Goal: Task Accomplishment & Management: Use online tool/utility

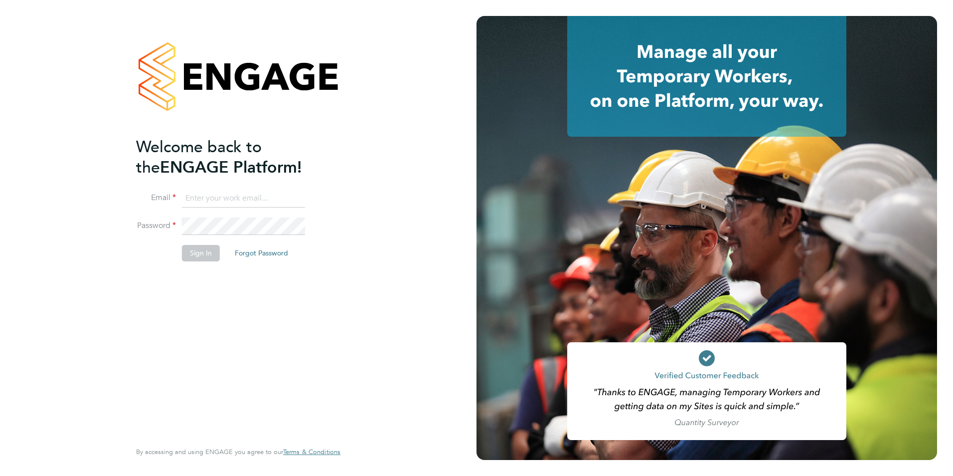
type input "taim@dannysullivan.co.uk"
click at [209, 259] on button "Sign In" at bounding box center [201, 253] width 38 height 16
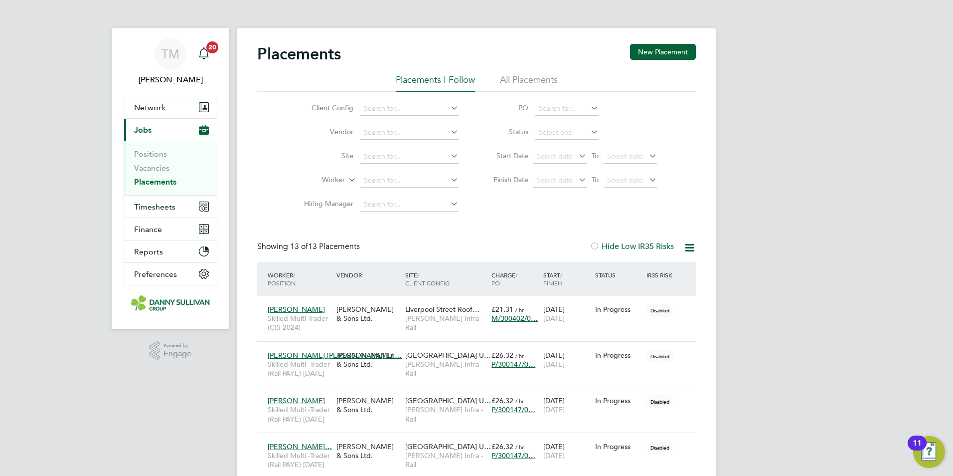
click at [689, 248] on icon at bounding box center [690, 247] width 12 height 12
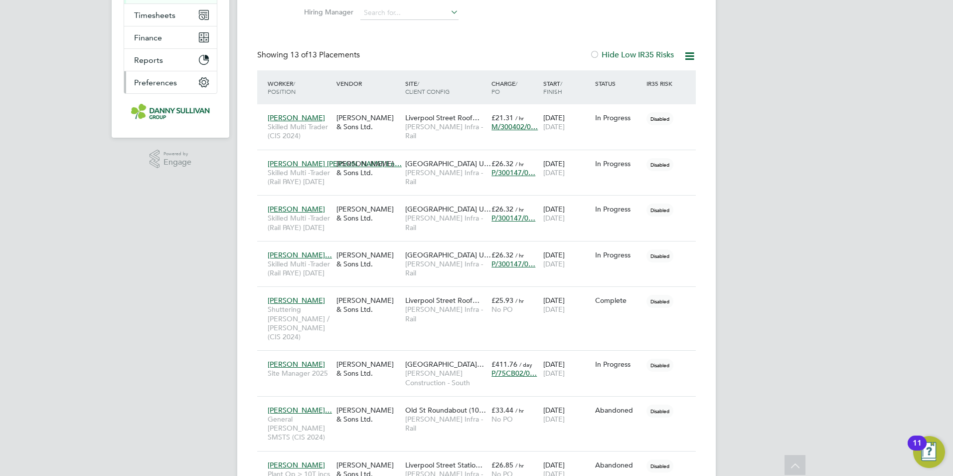
scroll to position [50, 0]
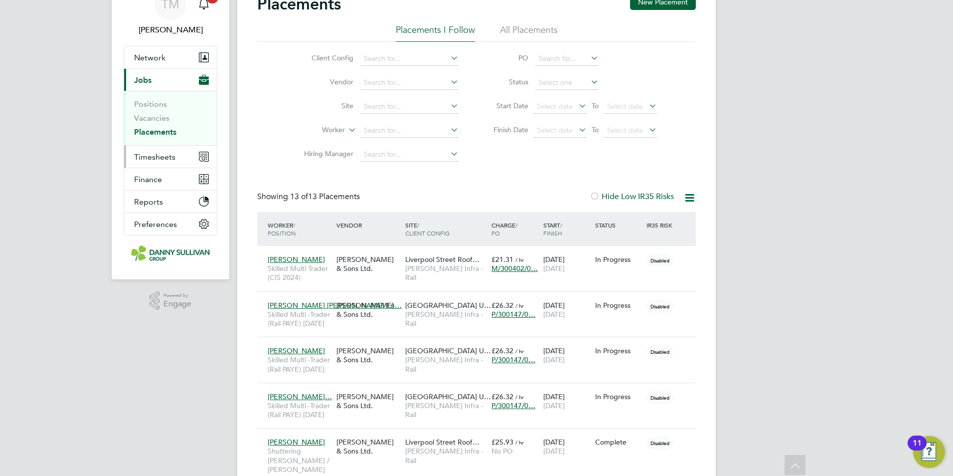
click at [150, 157] on span "Timesheets" at bounding box center [154, 156] width 41 height 9
click at [142, 159] on span "Timesheets" at bounding box center [154, 156] width 41 height 9
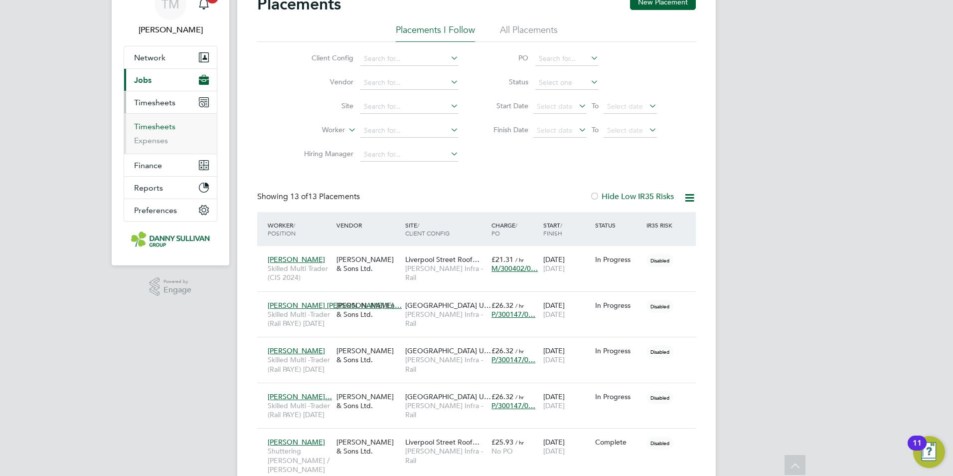
click at [153, 124] on link "Timesheets" at bounding box center [154, 126] width 41 height 9
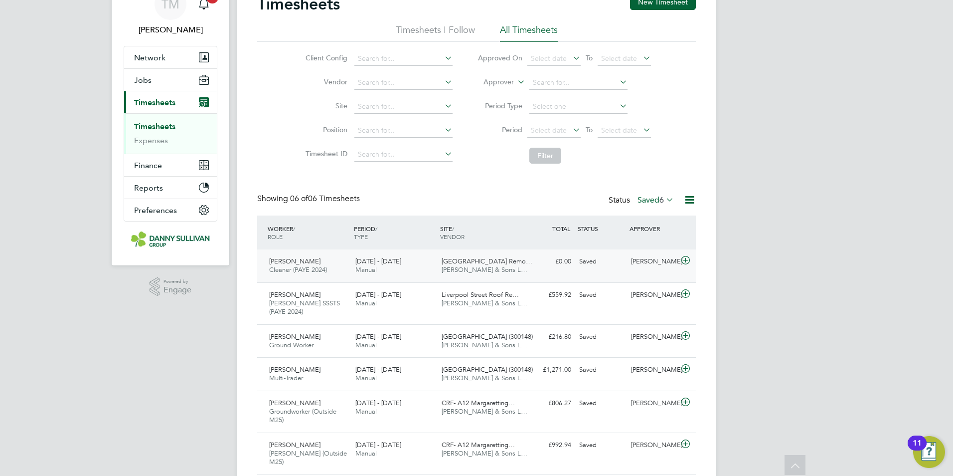
scroll to position [76, 0]
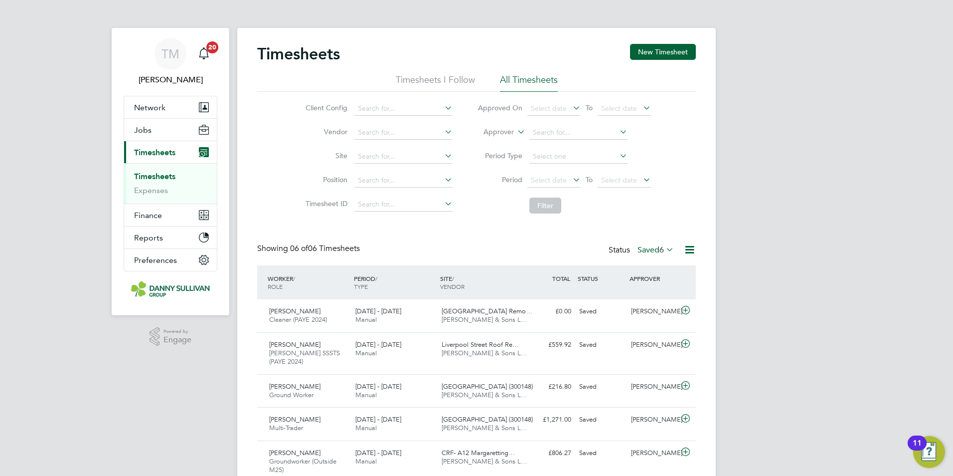
click at [664, 248] on icon at bounding box center [664, 249] width 0 height 14
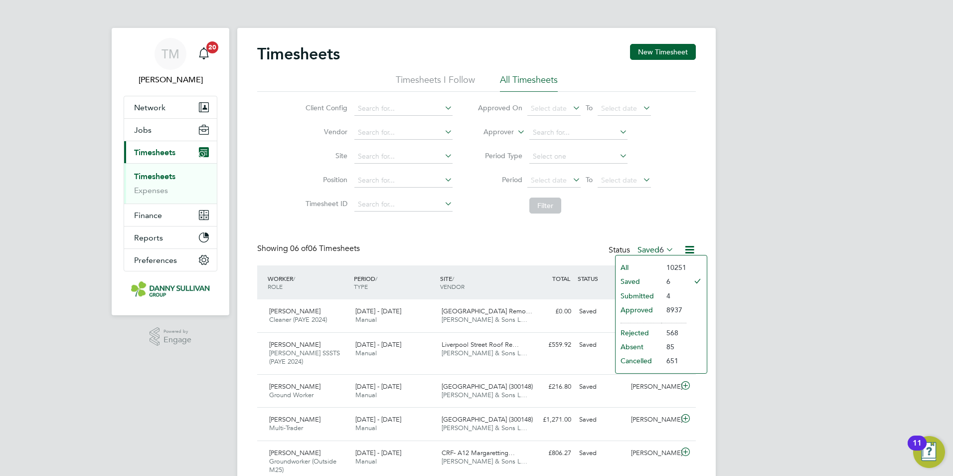
click at [634, 306] on li "Approved" at bounding box center [639, 310] width 46 height 14
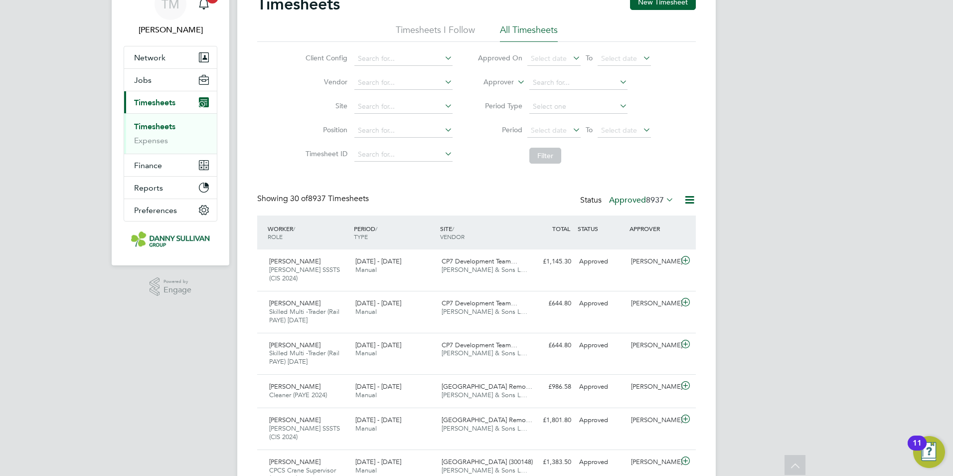
click at [664, 201] on icon at bounding box center [664, 199] width 0 height 14
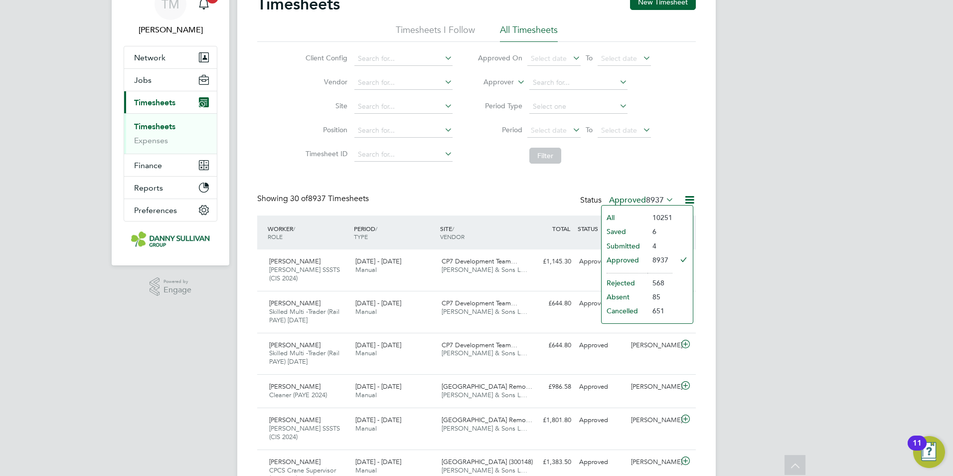
click at [629, 241] on li "Submitted" at bounding box center [625, 246] width 46 height 14
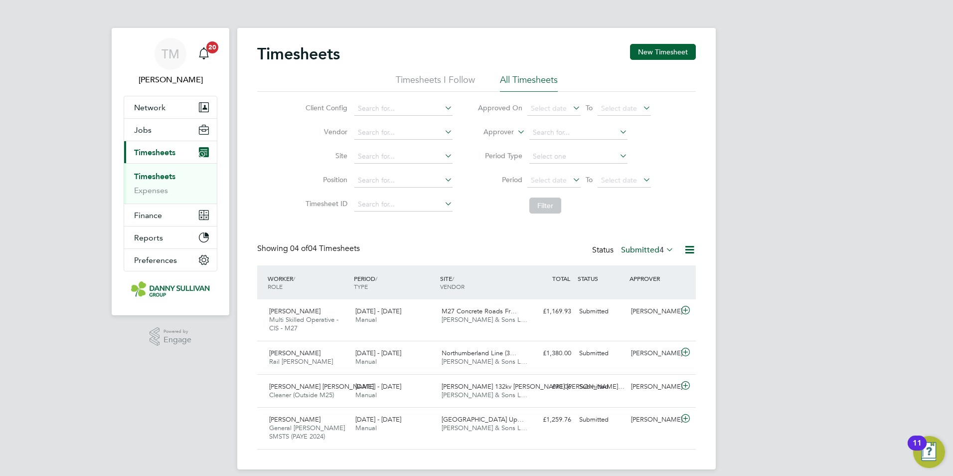
click at [664, 247] on icon at bounding box center [664, 249] width 0 height 14
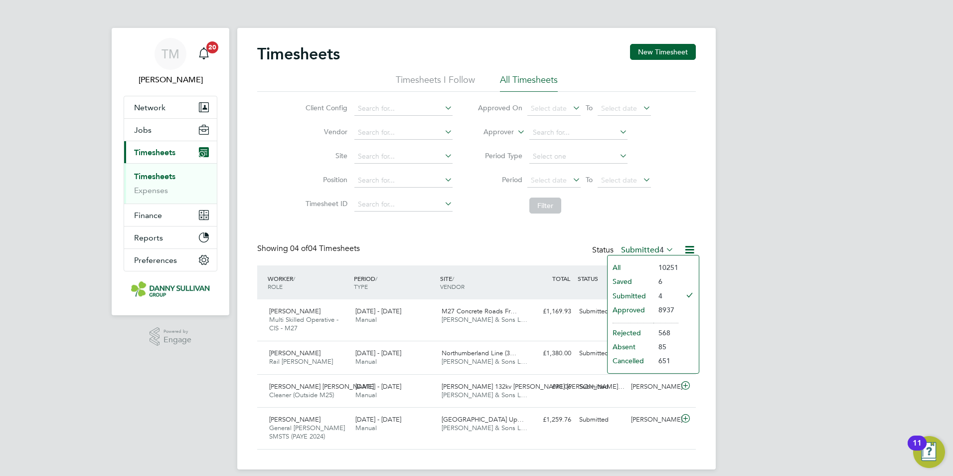
click at [642, 309] on li "Approved" at bounding box center [631, 310] width 46 height 14
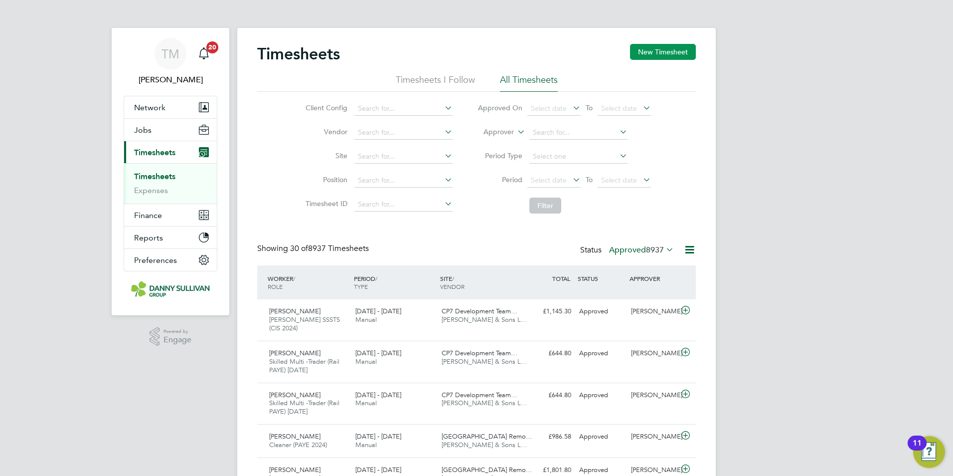
click at [669, 52] on button "New Timesheet" at bounding box center [663, 52] width 66 height 16
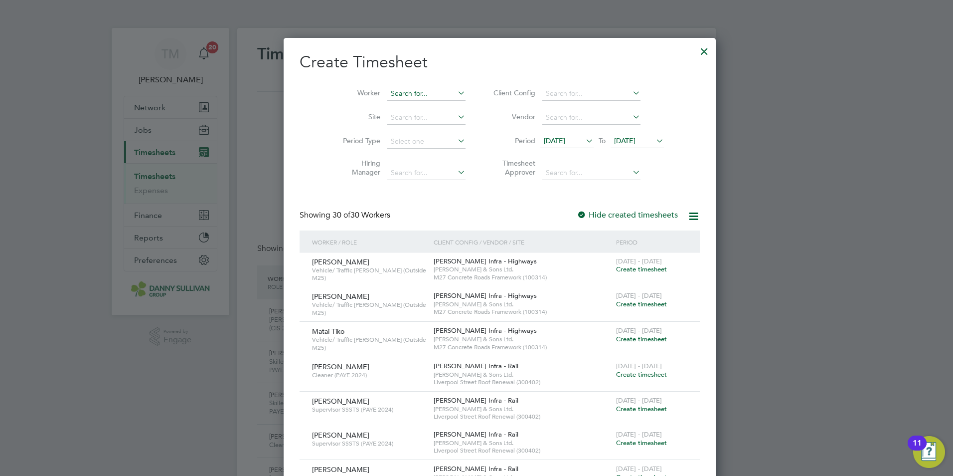
click at [391, 96] on input at bounding box center [426, 94] width 78 height 14
click at [417, 106] on li "David Steel e" at bounding box center [406, 106] width 86 height 13
type input "David Steele"
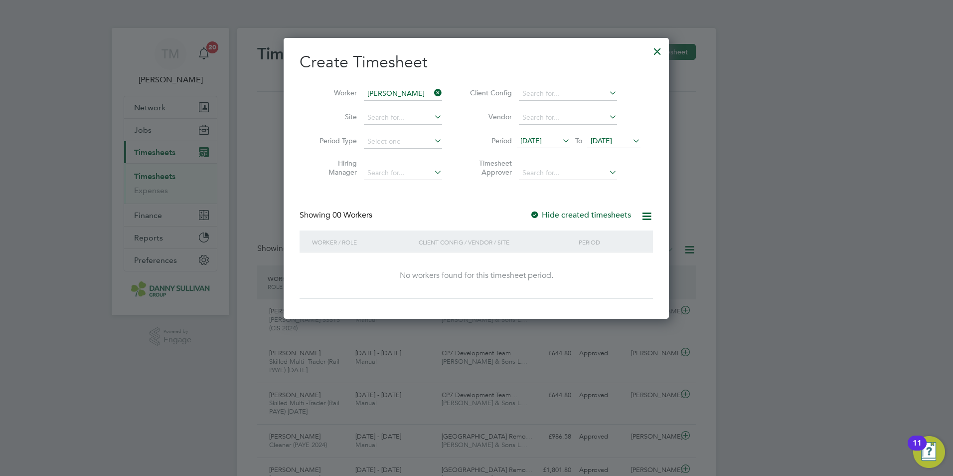
click at [649, 217] on icon at bounding box center [647, 216] width 12 height 12
click at [631, 140] on icon at bounding box center [631, 141] width 0 height 14
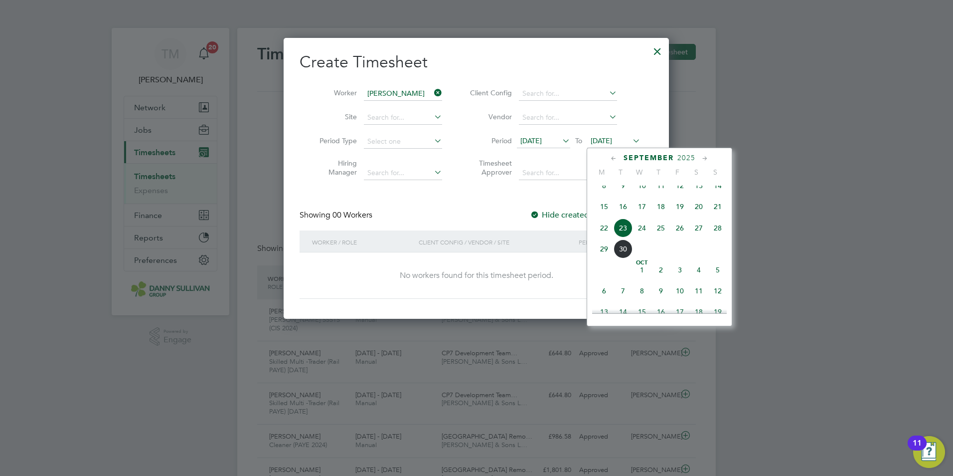
click at [560, 144] on icon at bounding box center [560, 141] width 0 height 14
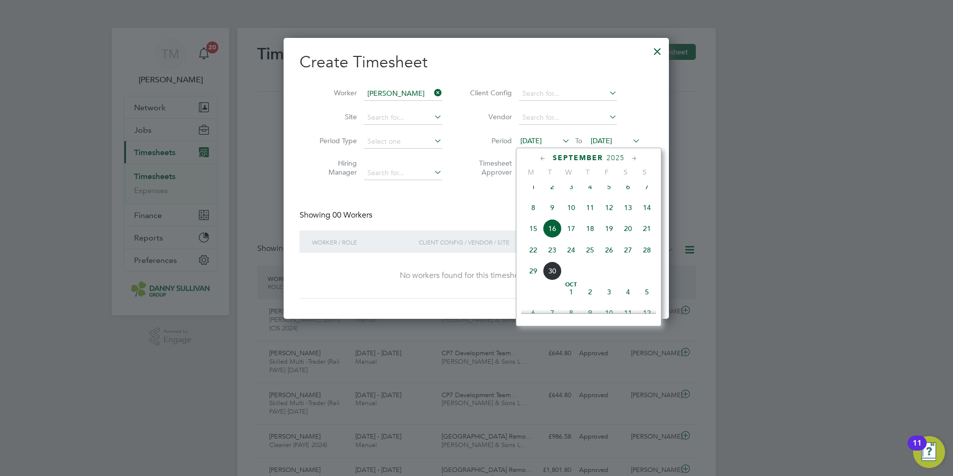
click at [630, 238] on span "20" at bounding box center [628, 228] width 19 height 19
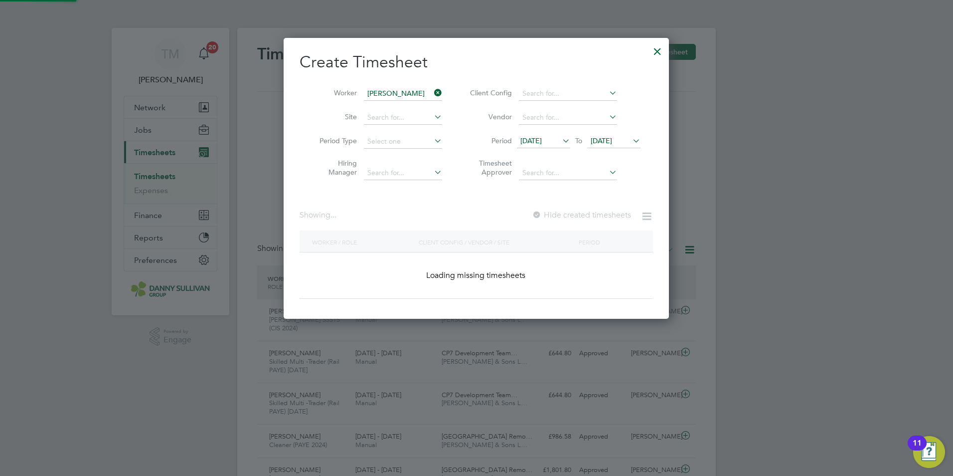
scroll to position [281, 386]
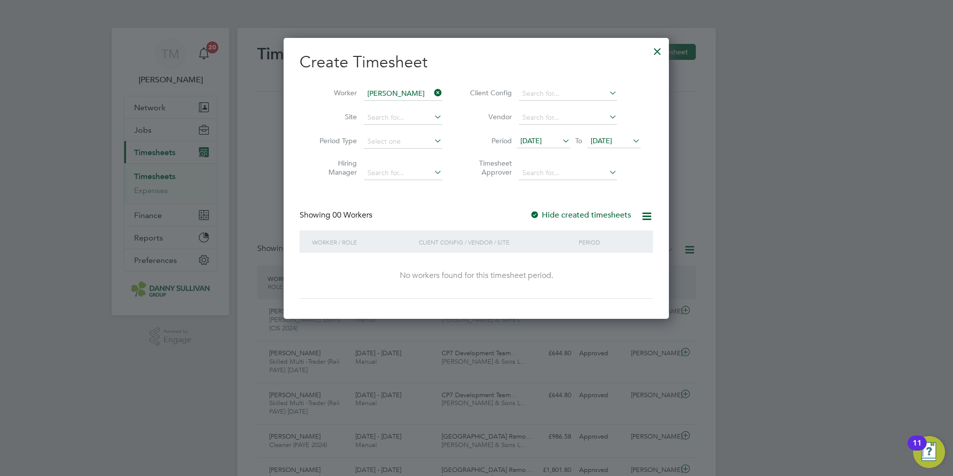
click at [612, 143] on span "23 Sep 2025" at bounding box center [601, 140] width 21 height 9
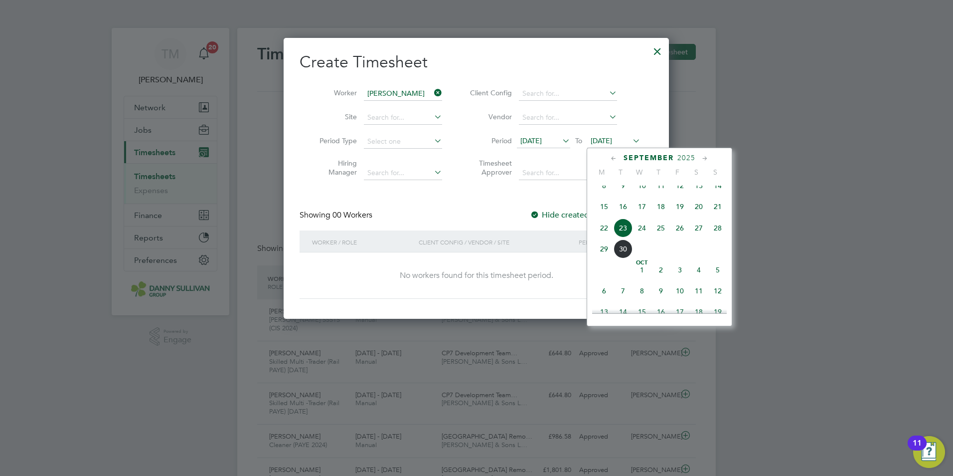
click at [682, 237] on span "26" at bounding box center [680, 227] width 19 height 19
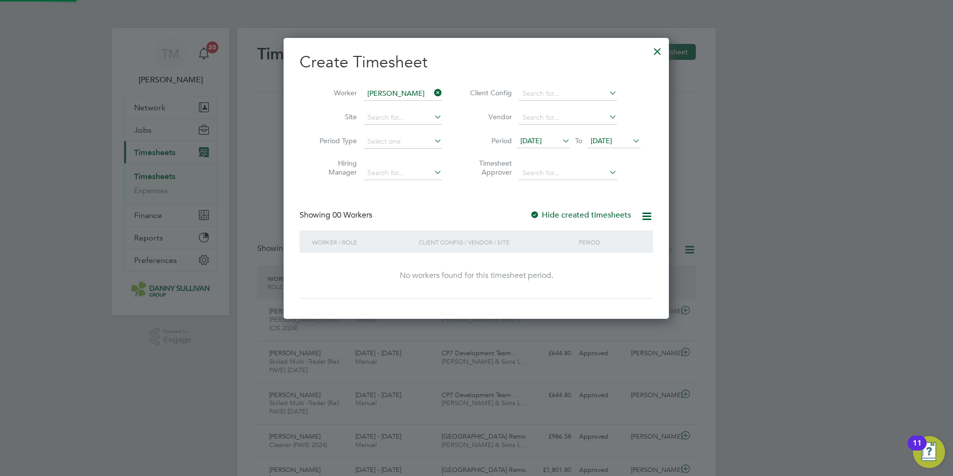
scroll to position [5, 5]
click at [658, 50] on div at bounding box center [658, 49] width 18 height 18
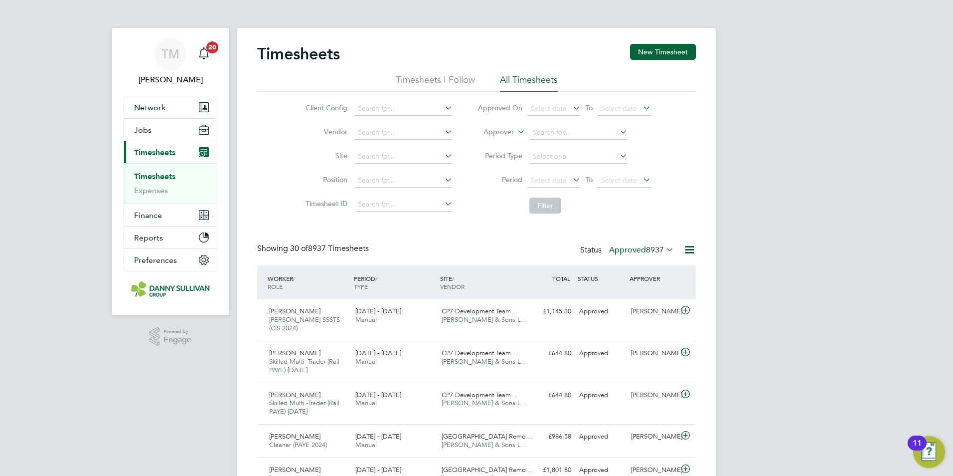
scroll to position [33, 87]
click at [693, 251] on icon at bounding box center [690, 249] width 12 height 12
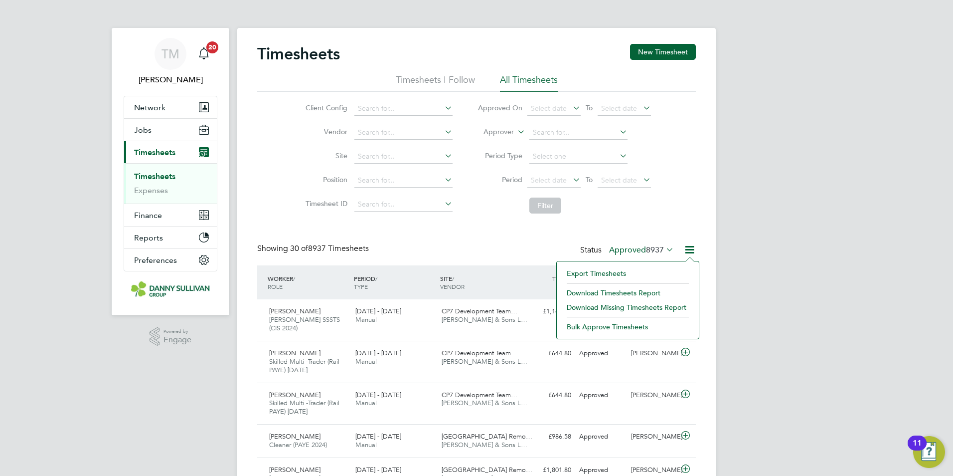
click at [693, 251] on icon at bounding box center [690, 249] width 12 height 12
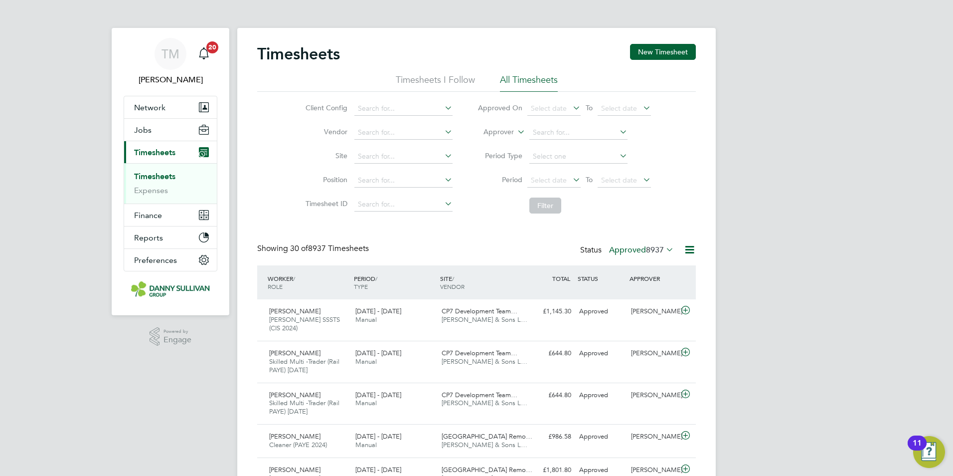
click at [158, 177] on link "Timesheets" at bounding box center [154, 176] width 41 height 9
click at [447, 83] on li "Timesheets I Follow" at bounding box center [435, 83] width 79 height 18
click at [660, 246] on span "57" at bounding box center [659, 250] width 9 height 10
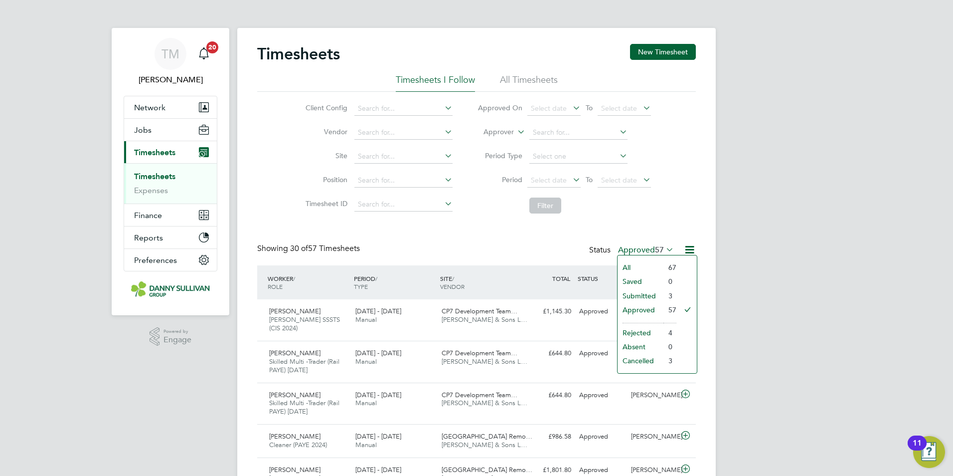
click at [638, 268] on li "All" at bounding box center [641, 267] width 46 height 14
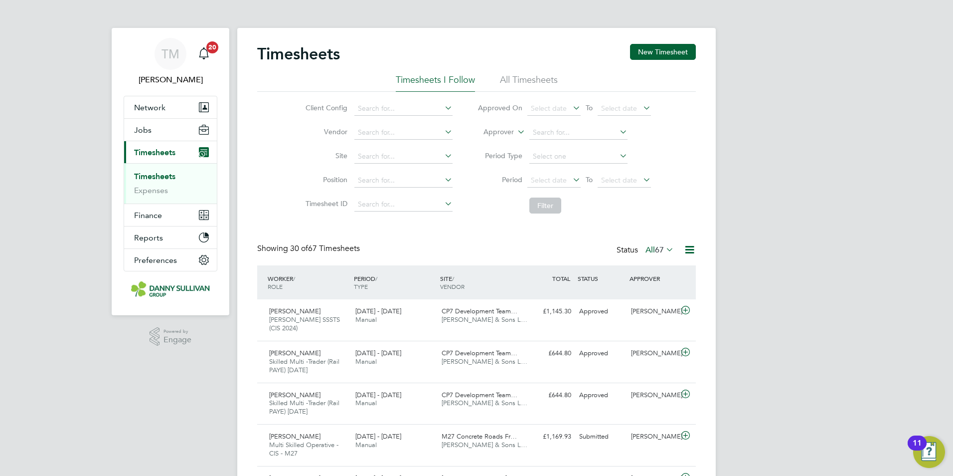
click at [656, 249] on span "67" at bounding box center [659, 250] width 9 height 10
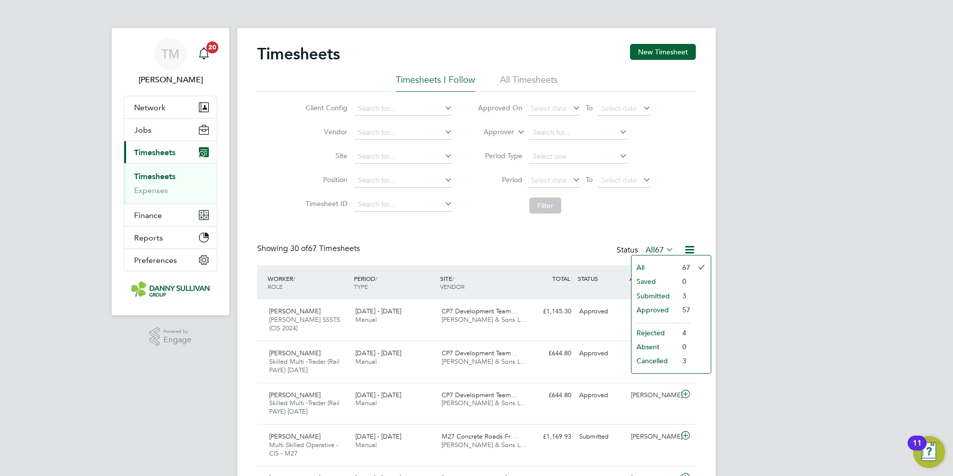
click at [656, 292] on li "Submitted" at bounding box center [655, 296] width 46 height 14
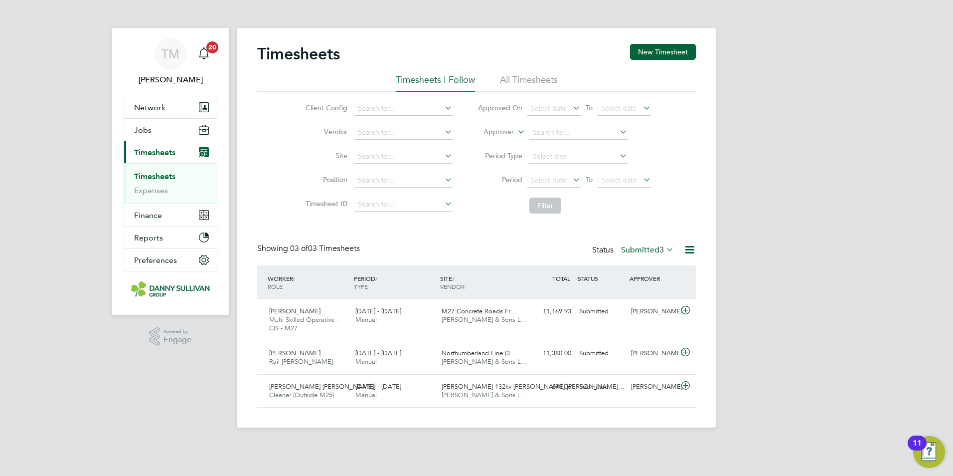
click at [643, 247] on label "Submitted 3" at bounding box center [647, 250] width 53 height 10
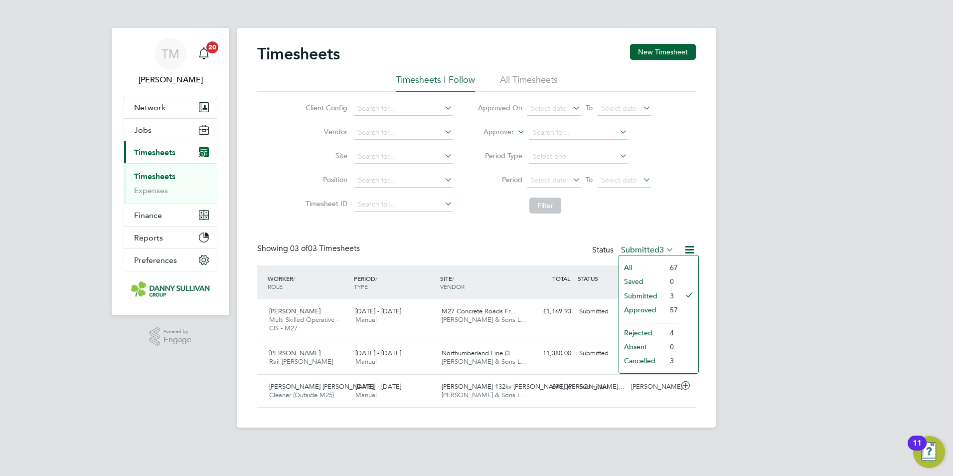
click at [644, 310] on li "Approved" at bounding box center [642, 310] width 46 height 14
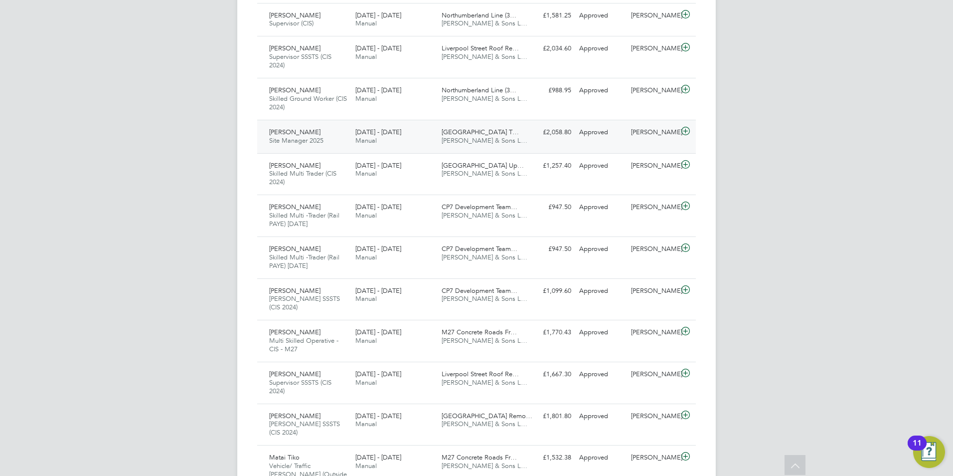
click at [685, 127] on icon at bounding box center [686, 131] width 12 height 8
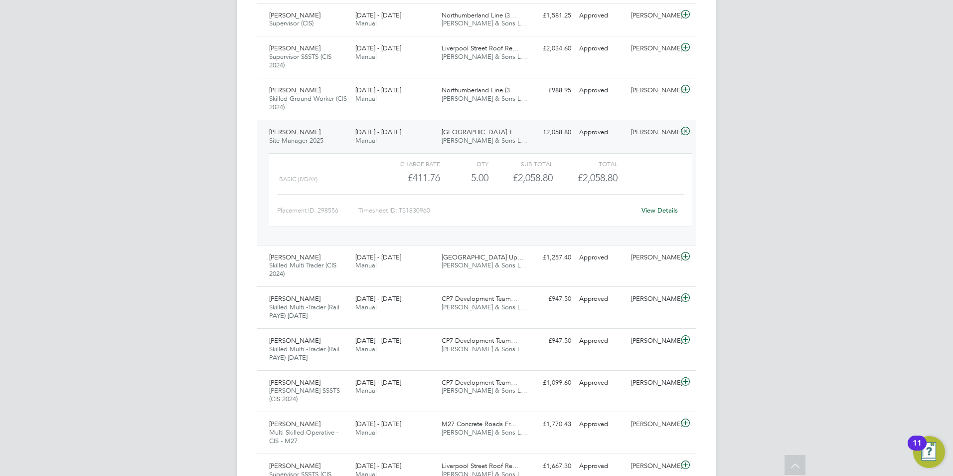
click at [656, 206] on link "View Details" at bounding box center [660, 210] width 36 height 8
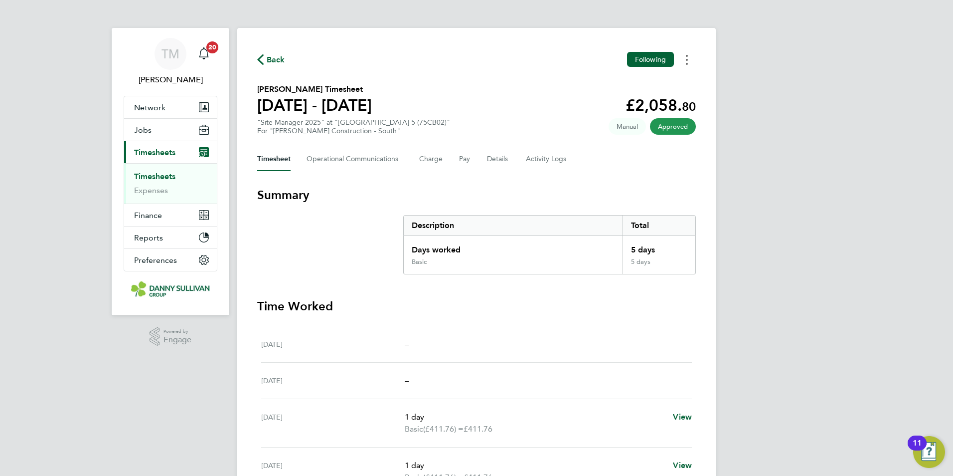
click at [687, 60] on circle "Timesheets Menu" at bounding box center [687, 60] width 2 height 2
click at [631, 80] on link "Download timesheet" at bounding box center [636, 82] width 120 height 20
